Goal: Information Seeking & Learning: Learn about a topic

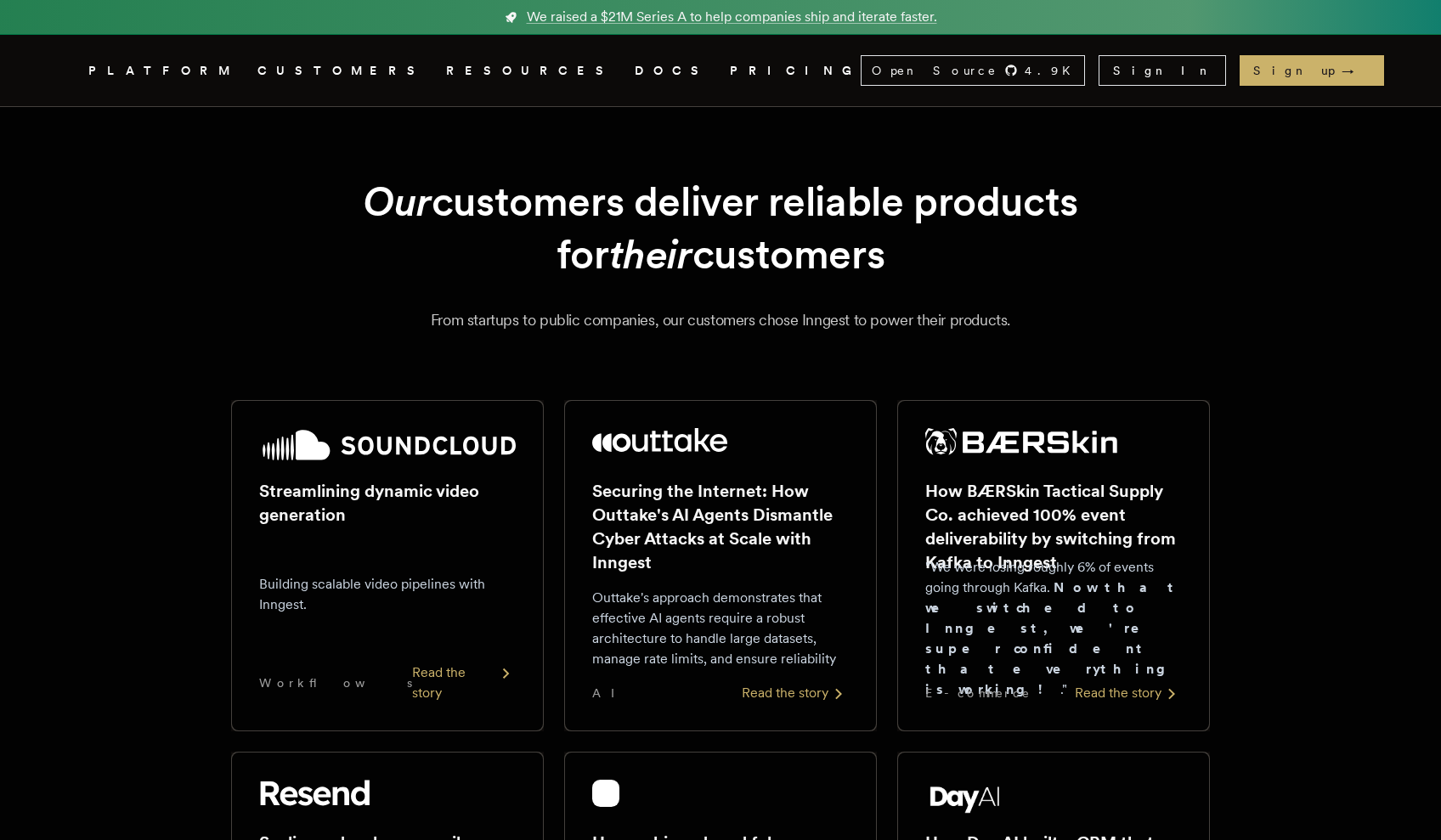
click at [635, 74] on link "DOCS" at bounding box center [672, 71] width 75 height 22
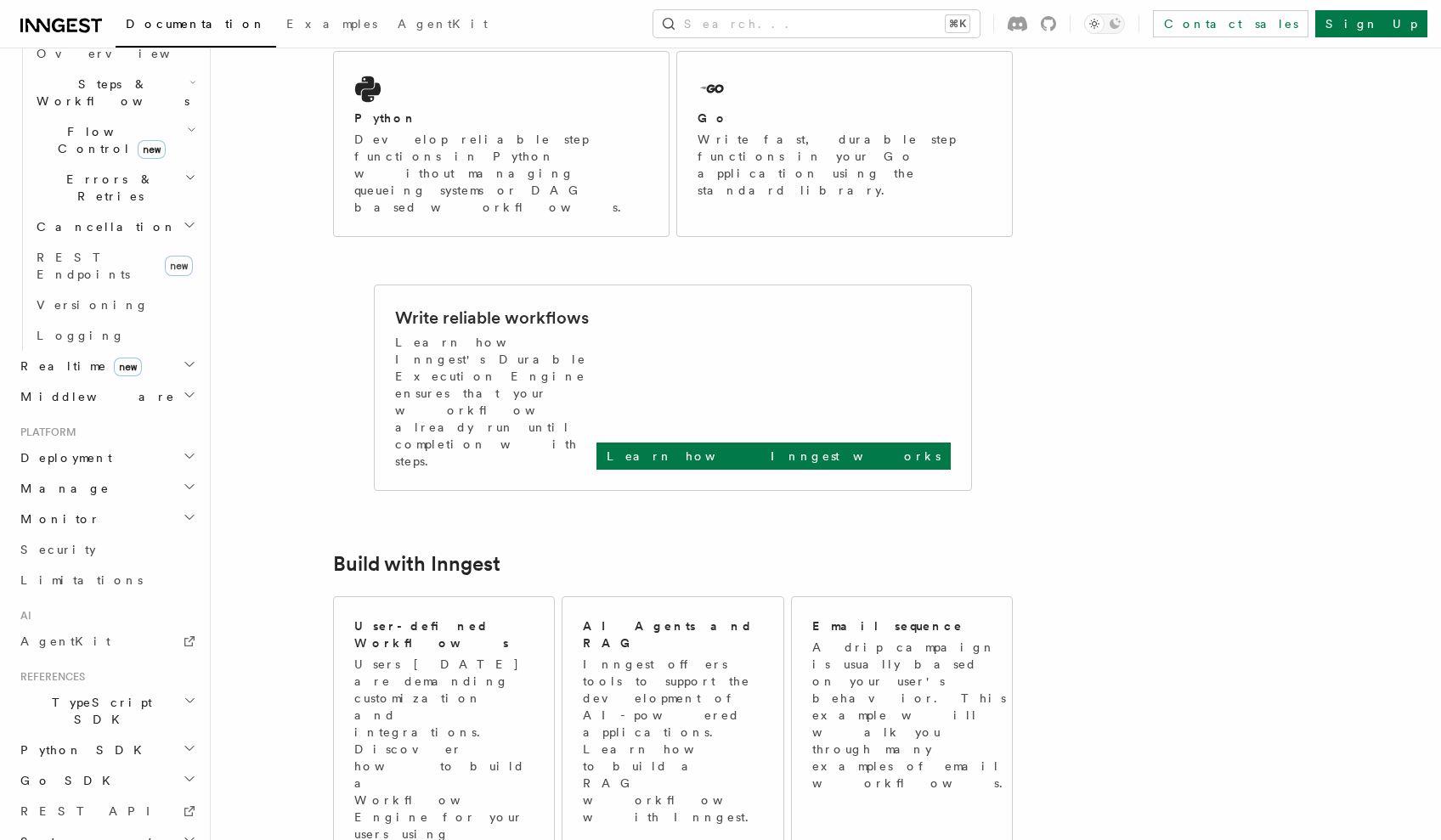
scroll to position [1037, 0]
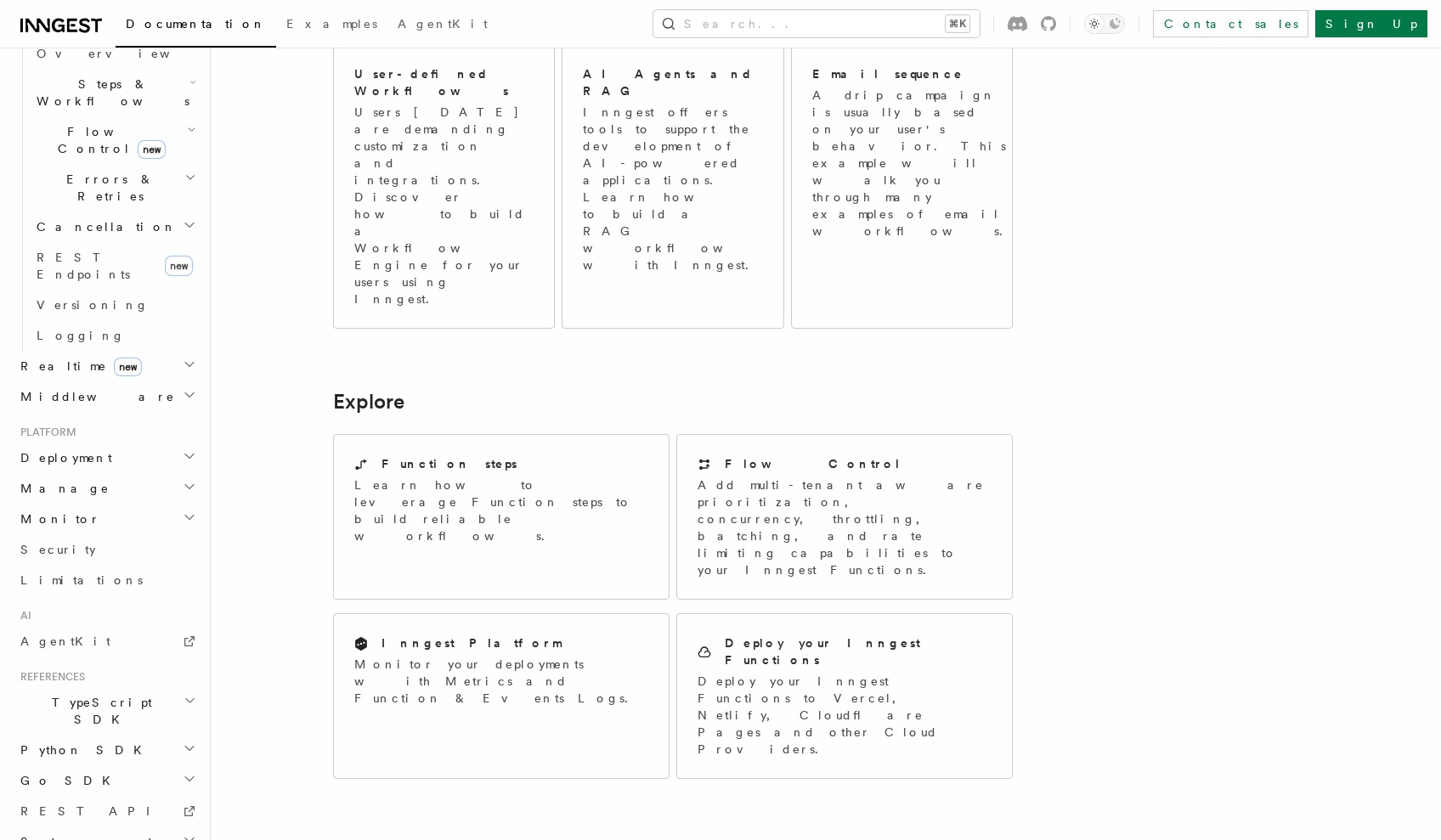
click at [91, 735] on h2 "Python SDK" at bounding box center [106, 750] width 186 height 30
click at [114, 735] on h2 "Python SDK" at bounding box center [106, 750] width 186 height 30
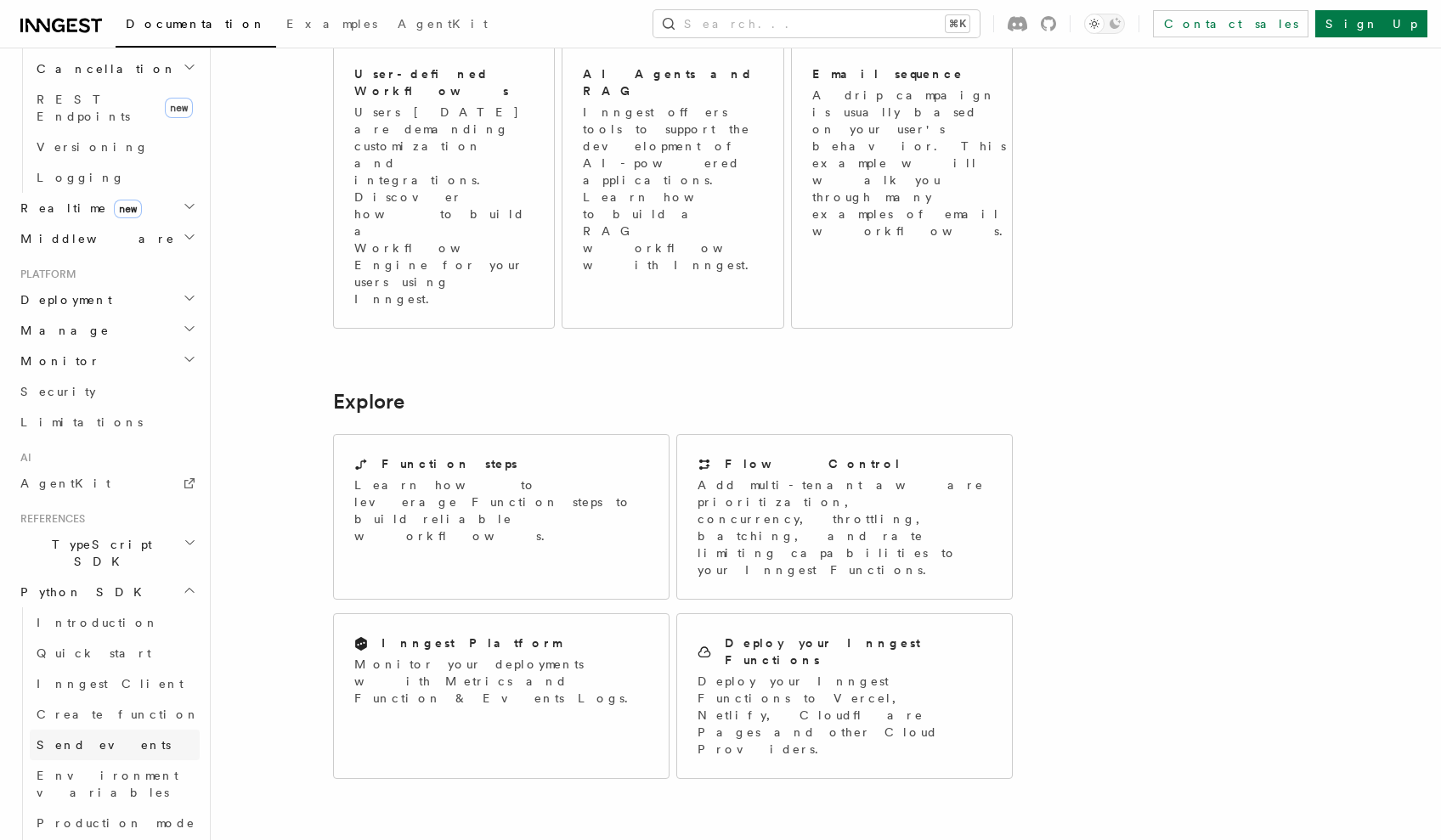
click at [74, 730] on link "Send events" at bounding box center [114, 745] width 170 height 30
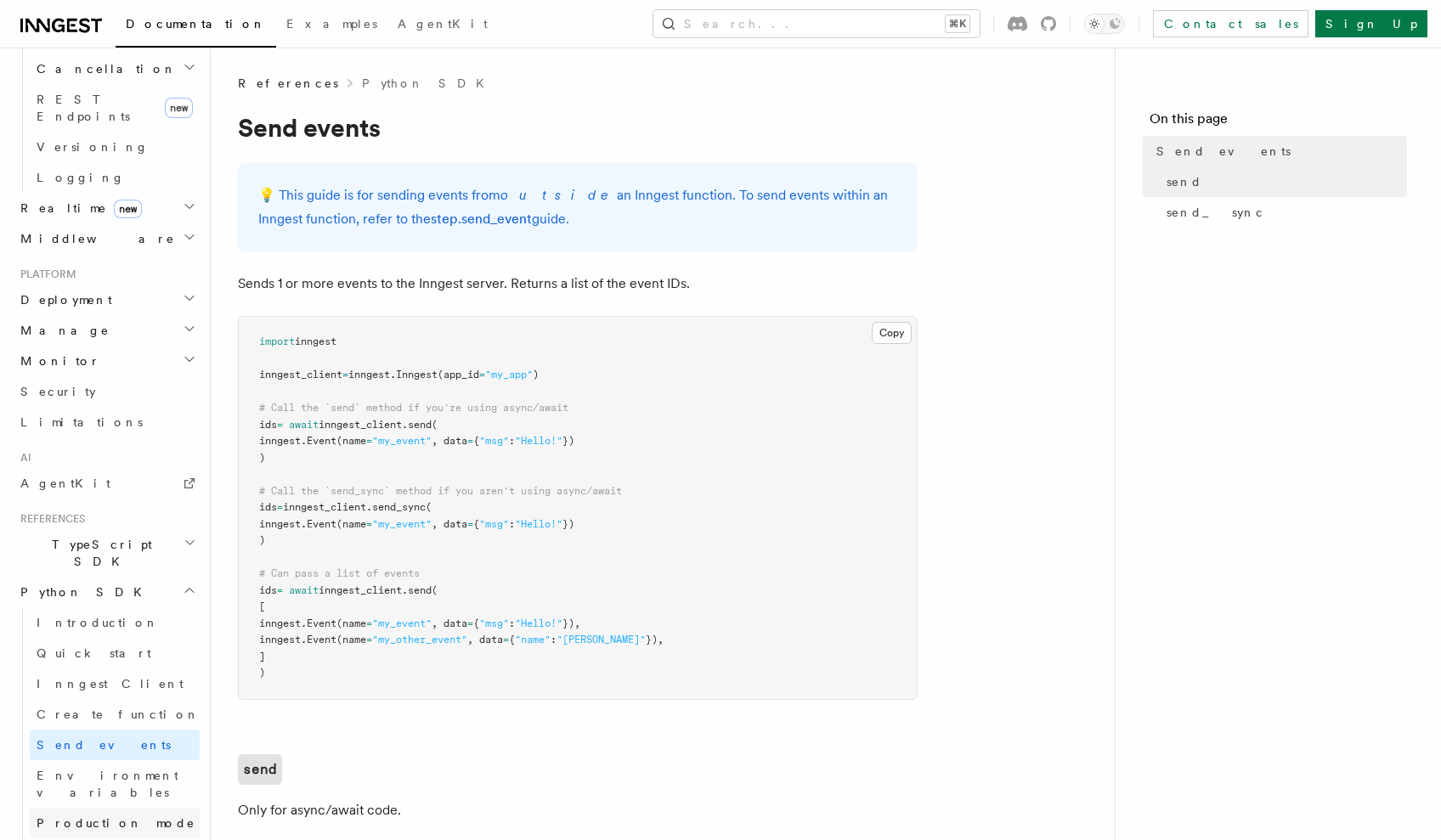
click at [83, 808] on link "Production mode" at bounding box center [114, 822] width 170 height 30
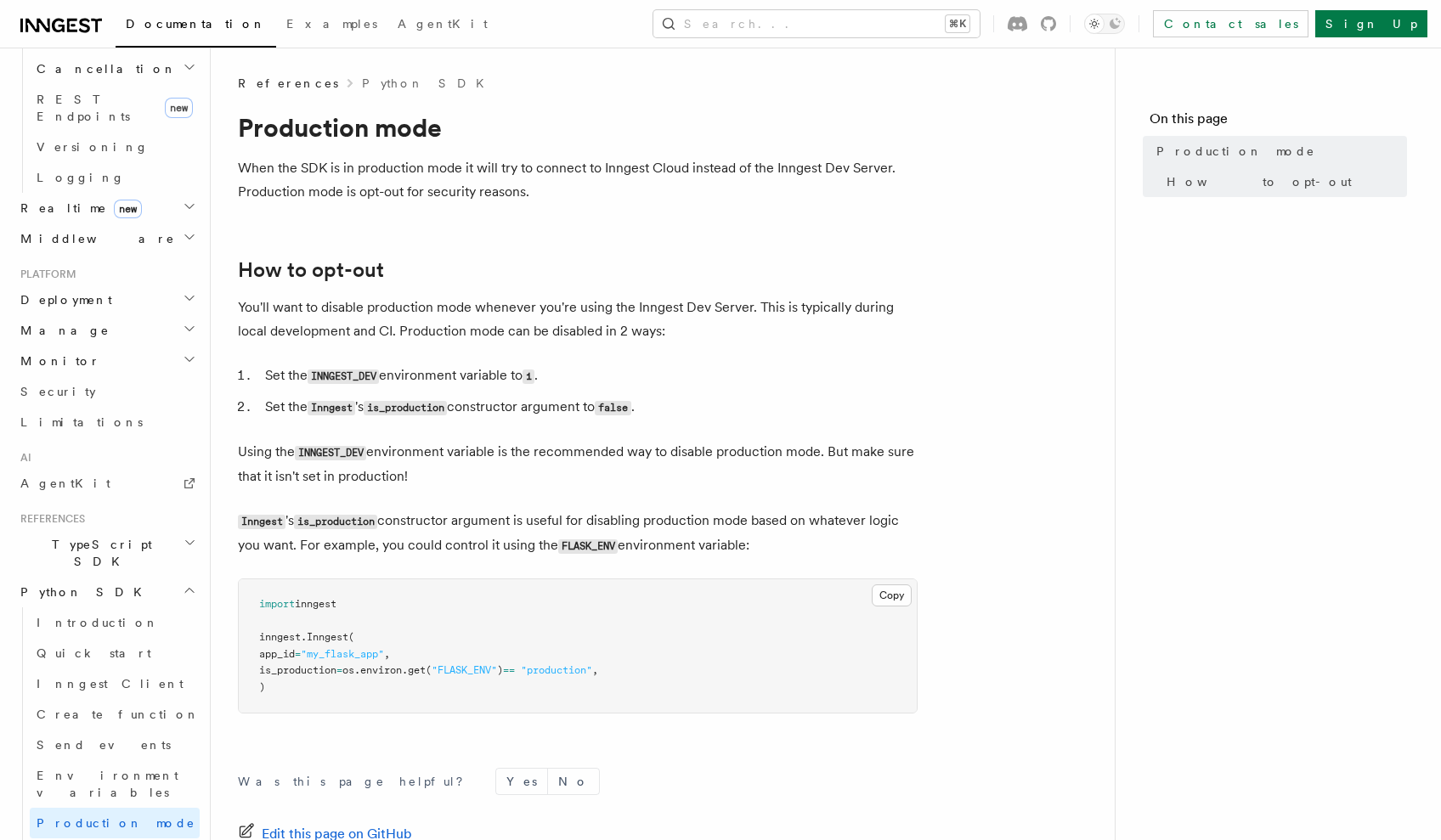
click at [719, 452] on p "Using the INNGEST_DEV environment variable is the recommended way to disable pr…" at bounding box center [578, 464] width 680 height 48
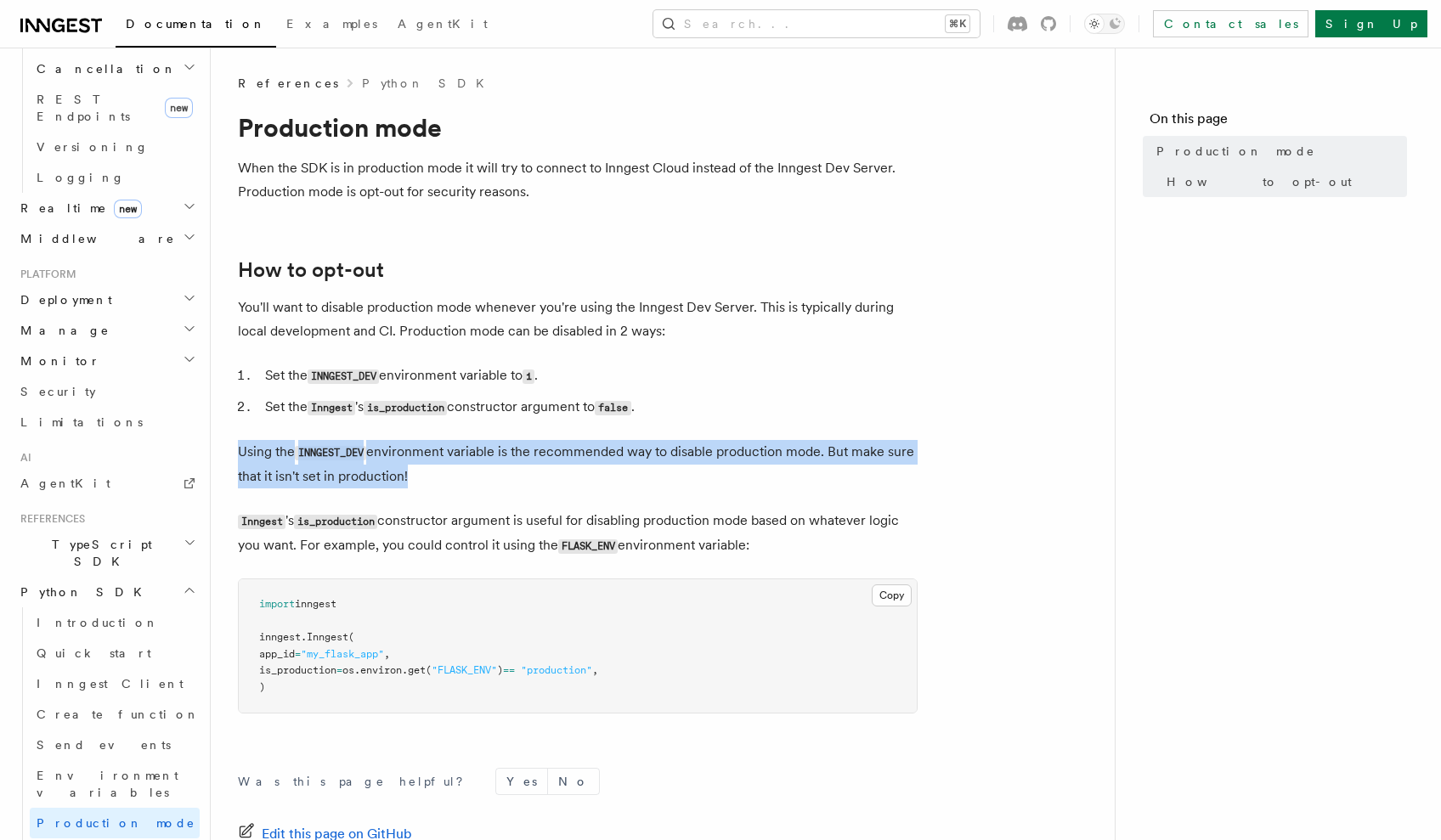
click at [786, 449] on p "Using the INNGEST_DEV environment variable is the recommended way to disable pr…" at bounding box center [578, 464] width 680 height 48
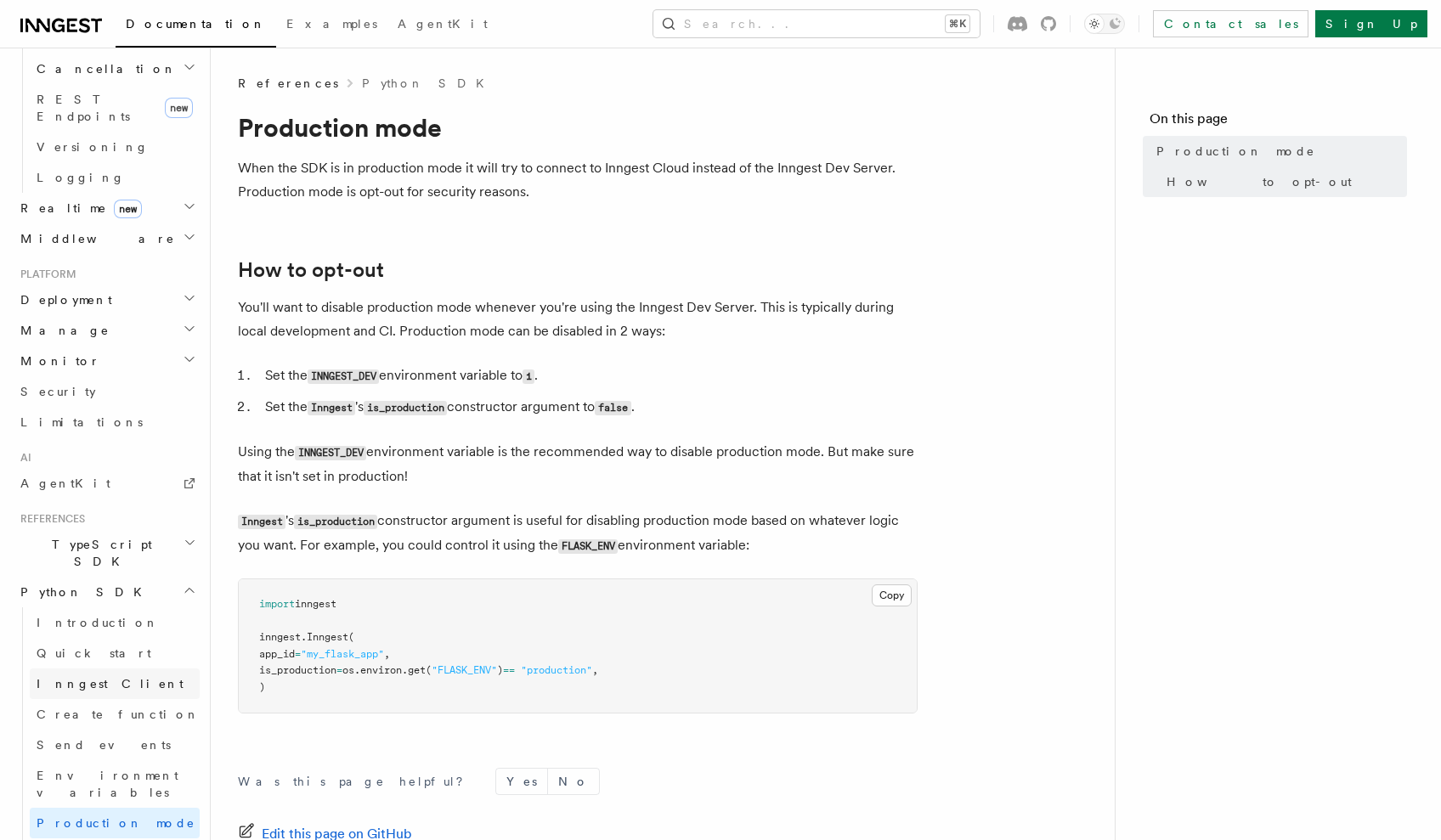
click at [129, 668] on link "Inngest Client" at bounding box center [114, 683] width 170 height 30
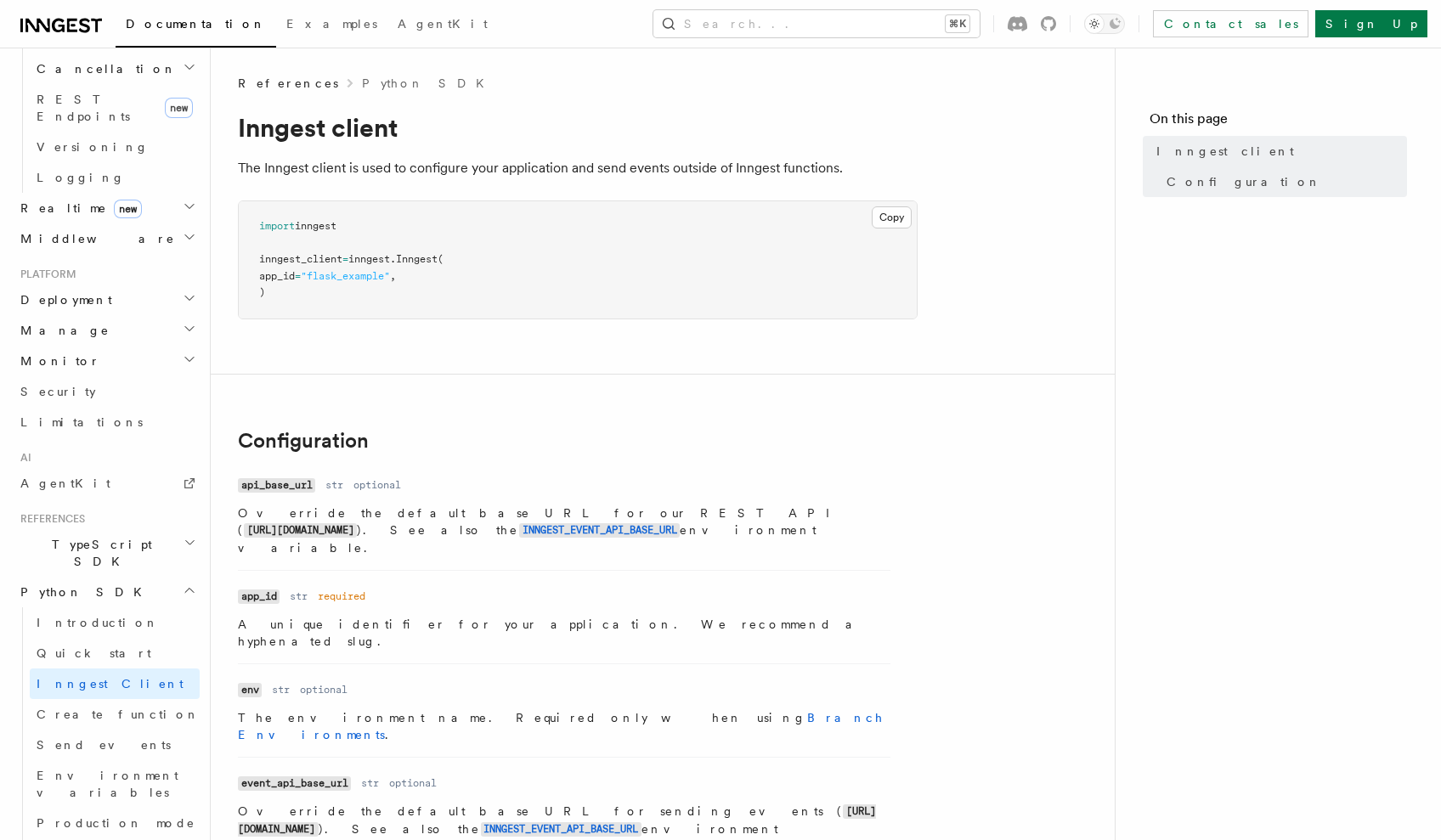
scroll to position [696, 0]
